Goal: Task Accomplishment & Management: Manage account settings

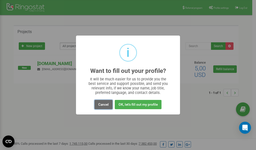
click at [104, 105] on button "Cancel" at bounding box center [104, 104] width 18 height 9
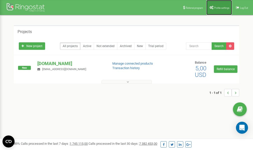
click at [217, 9] on span "Profile settings" at bounding box center [221, 8] width 15 height 3
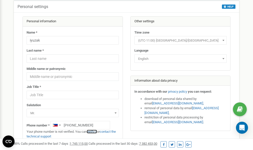
click at [93, 132] on link "verify it" at bounding box center [92, 132] width 10 height 4
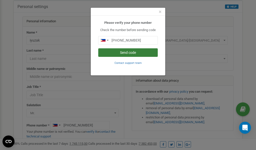
click at [124, 53] on button "Send code" at bounding box center [128, 52] width 60 height 9
